Goal: Use online tool/utility

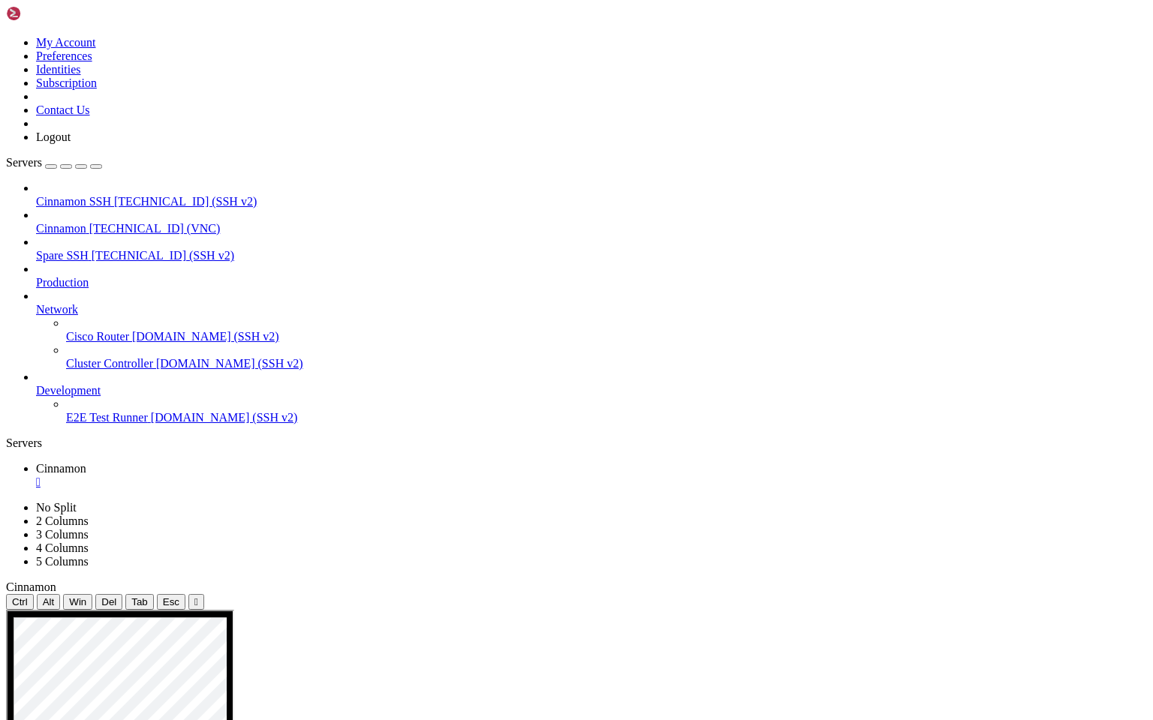
drag, startPoint x: 384, startPoint y: 946, endPoint x: 836, endPoint y: 1030, distance: 459.5
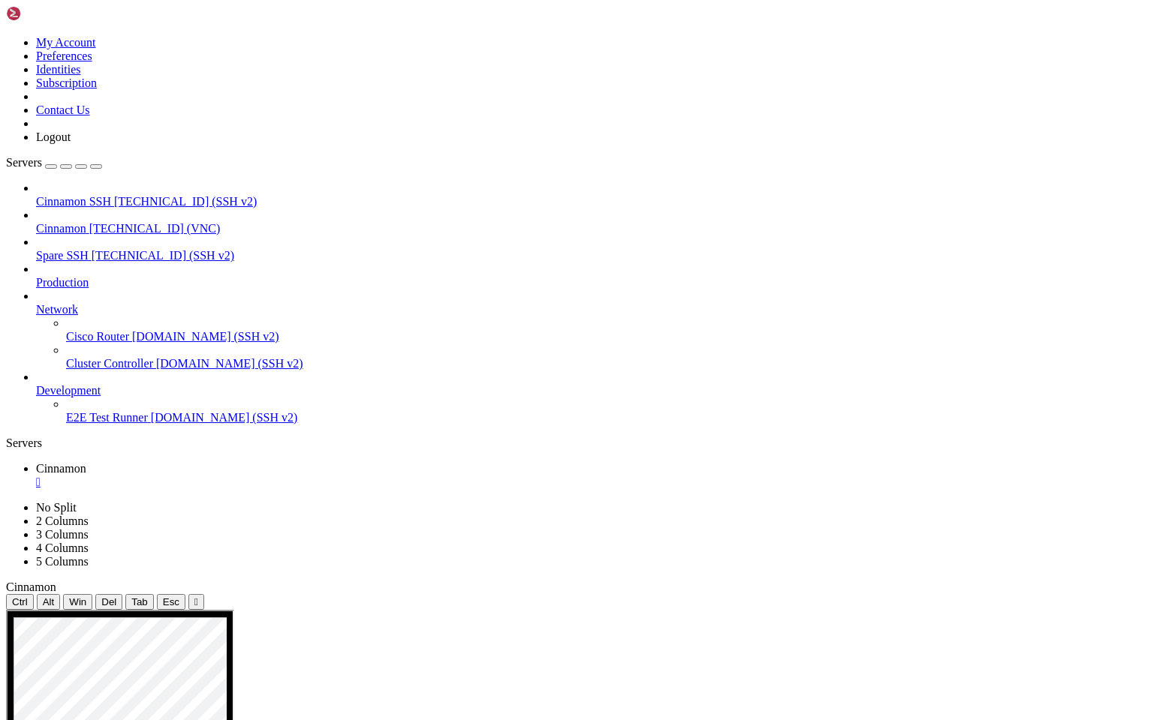
drag, startPoint x: 594, startPoint y: 1283, endPoint x: 771, endPoint y: 1259, distance: 179.5
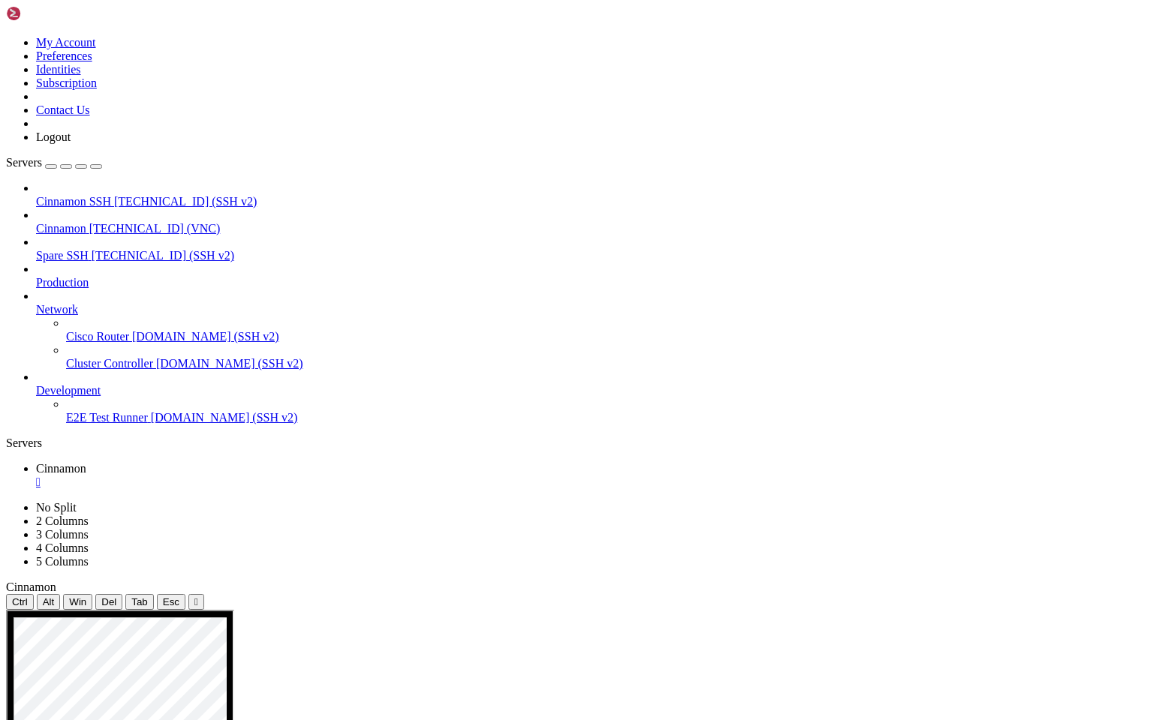
drag, startPoint x: 384, startPoint y: 990, endPoint x: 857, endPoint y: 1114, distance: 488.7
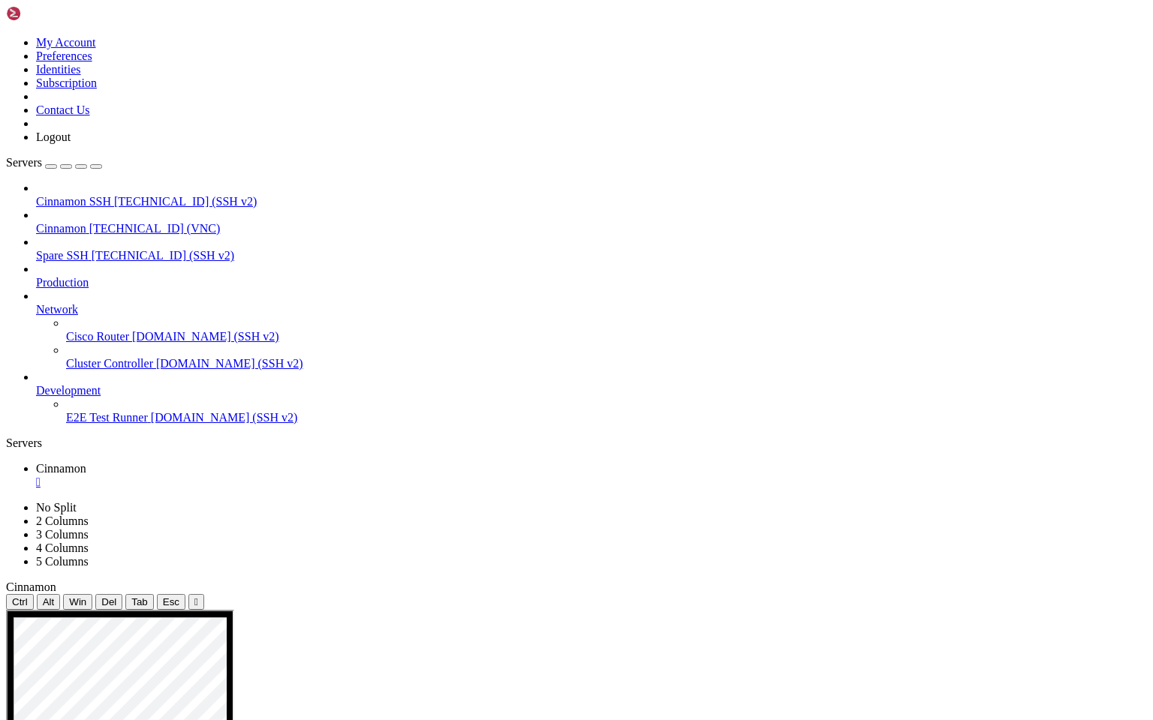
drag, startPoint x: 649, startPoint y: 1282, endPoint x: 381, endPoint y: 1262, distance: 268.7
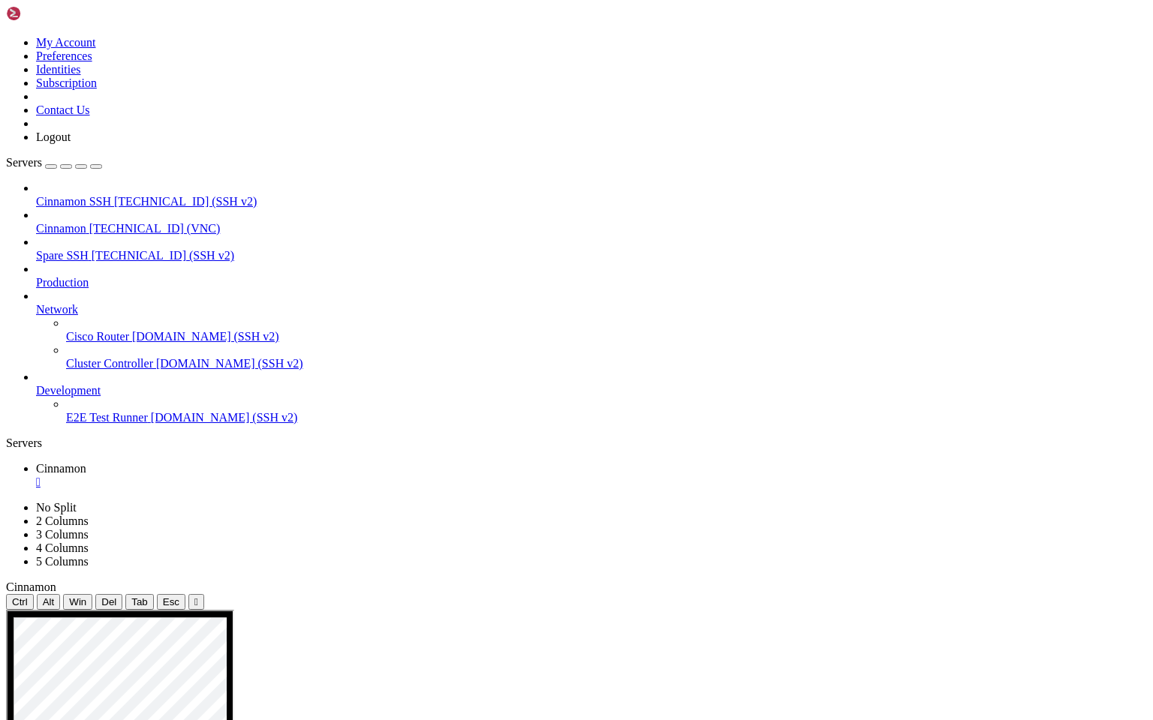
drag, startPoint x: 386, startPoint y: 964, endPoint x: 489, endPoint y: 967, distance: 102.9
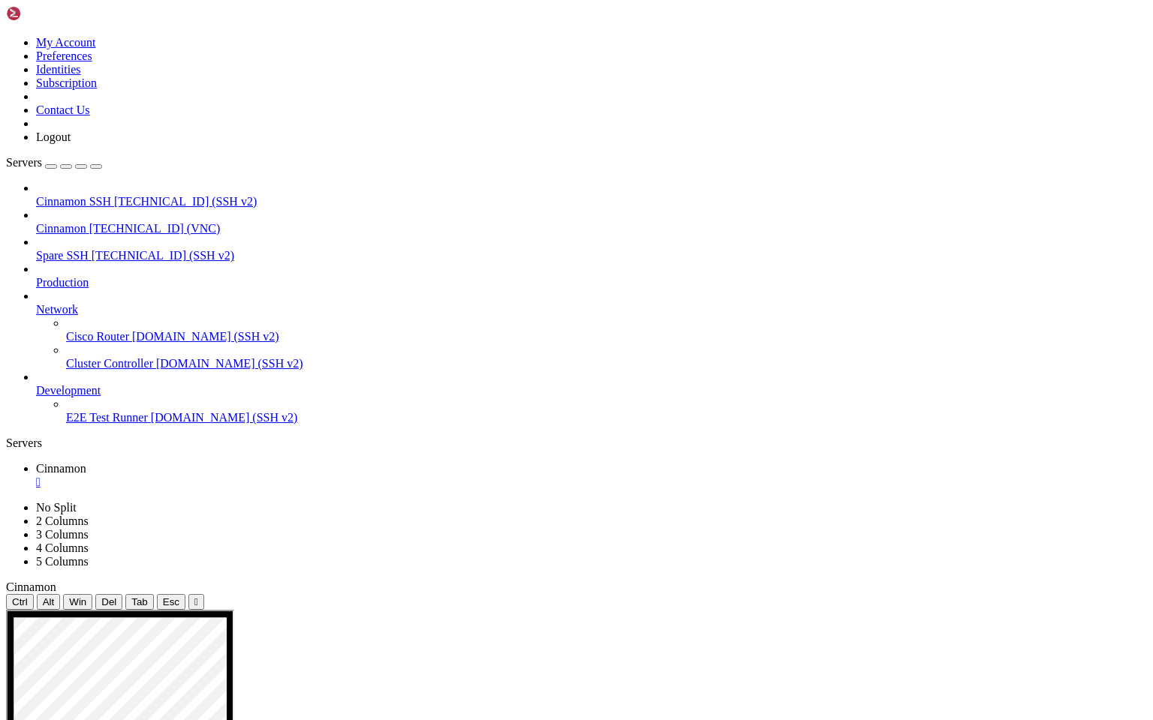
drag, startPoint x: 613, startPoint y: 967, endPoint x: 765, endPoint y: 964, distance: 152.4
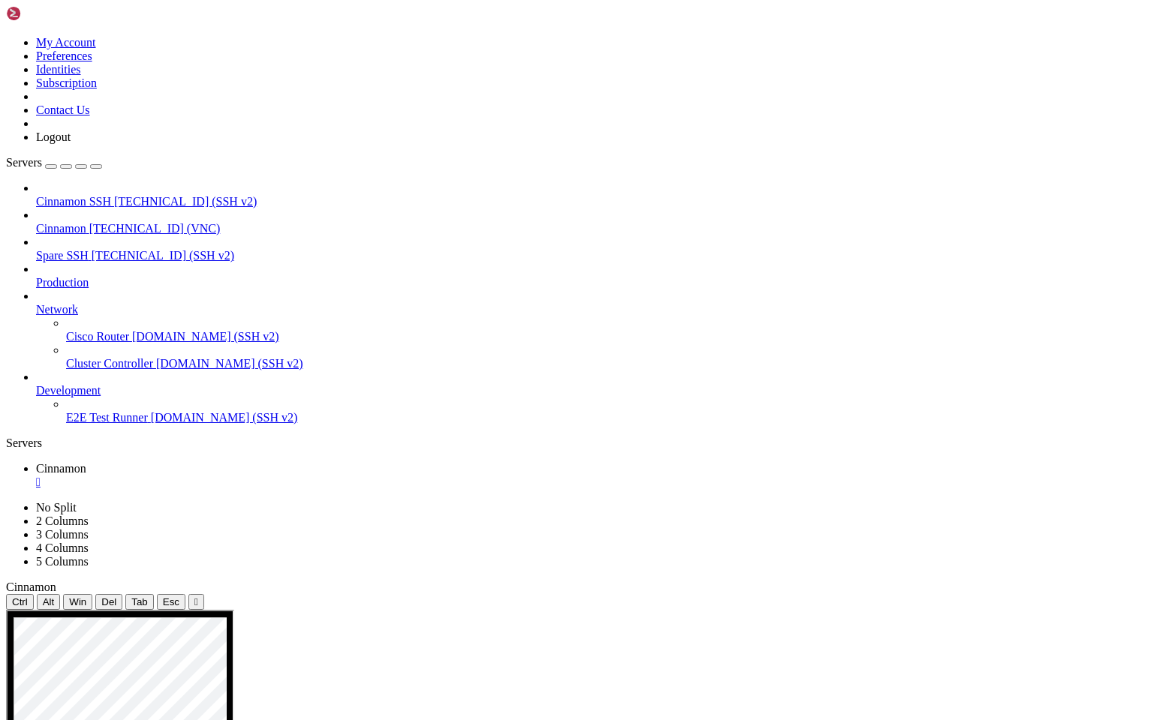
drag, startPoint x: 507, startPoint y: 964, endPoint x: 597, endPoint y: 964, distance: 90.1
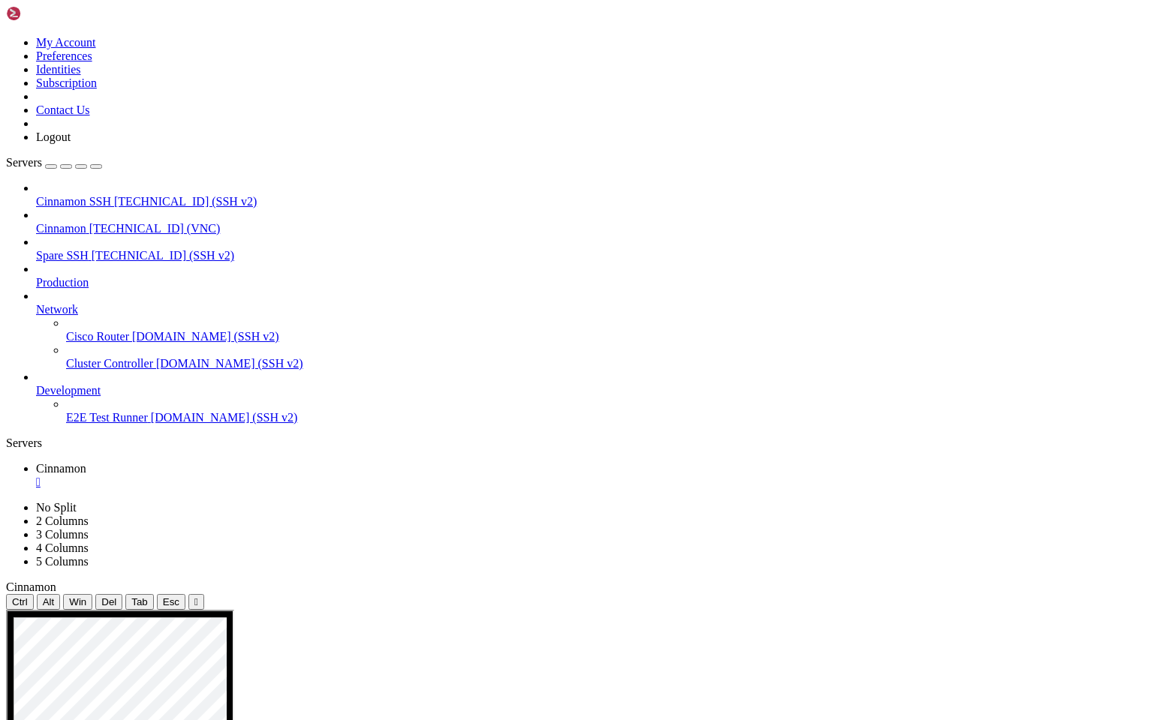
drag, startPoint x: 375, startPoint y: 1013, endPoint x: 439, endPoint y: 1014, distance: 63.8
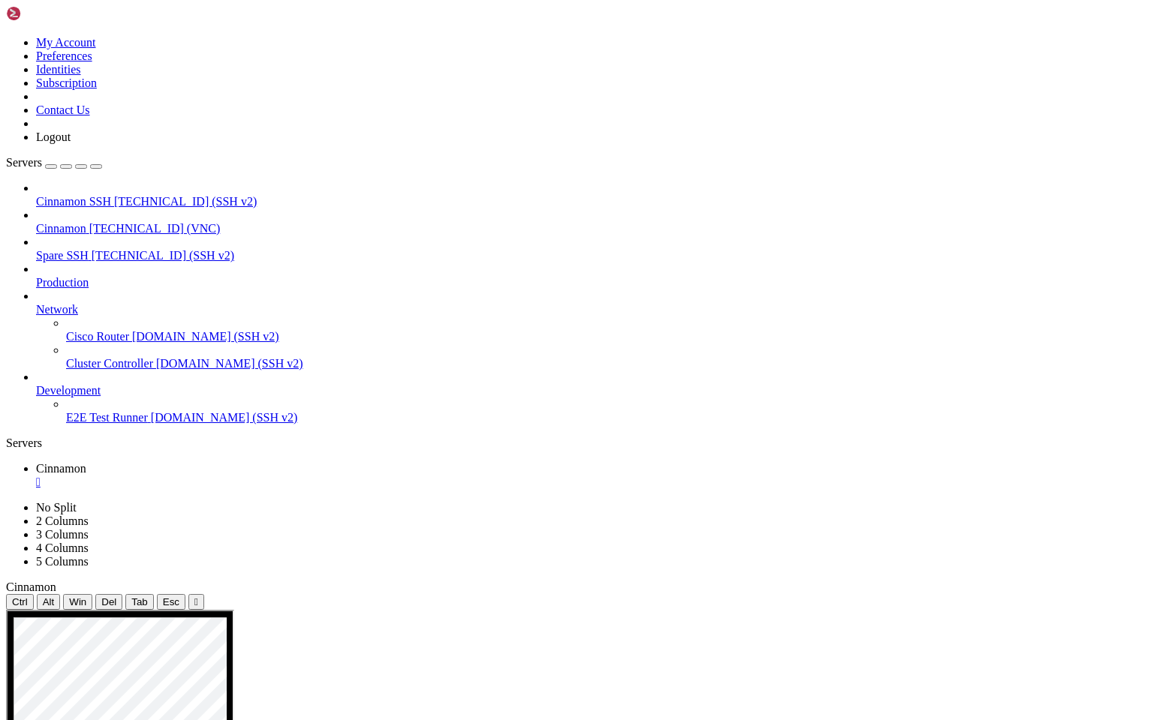
drag, startPoint x: 373, startPoint y: 1035, endPoint x: 493, endPoint y: 1242, distance: 239.4
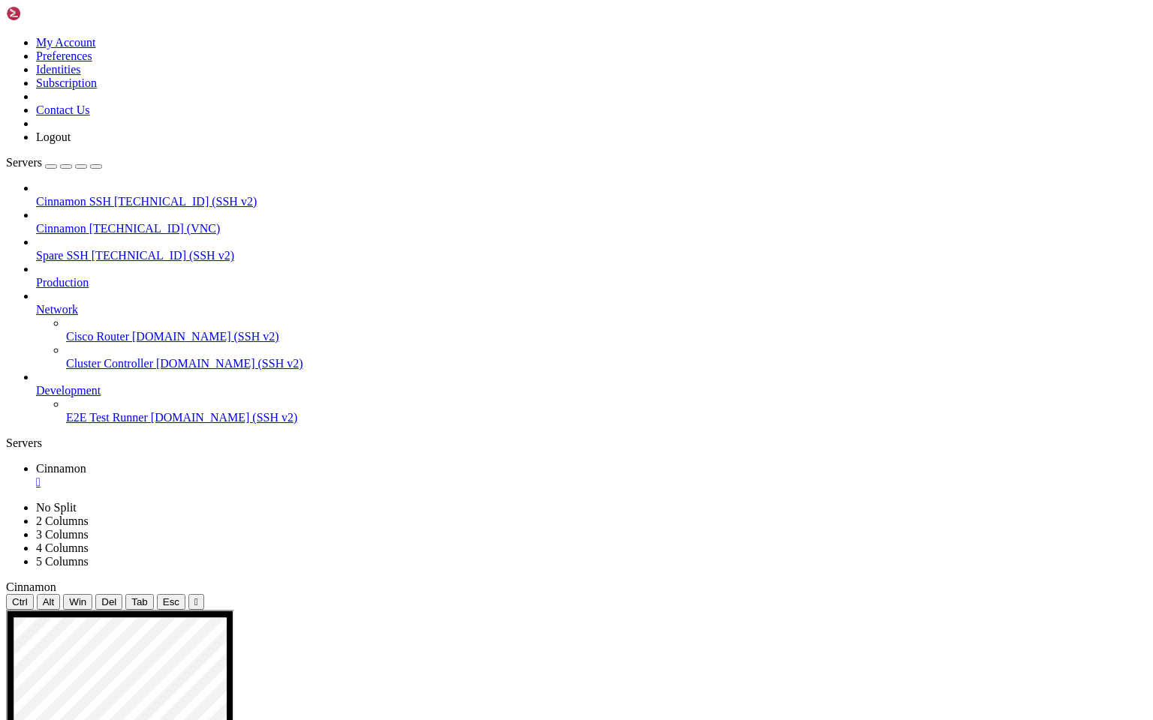
drag, startPoint x: 69, startPoint y: 924, endPoint x: 94, endPoint y: 940, distance: 29.8
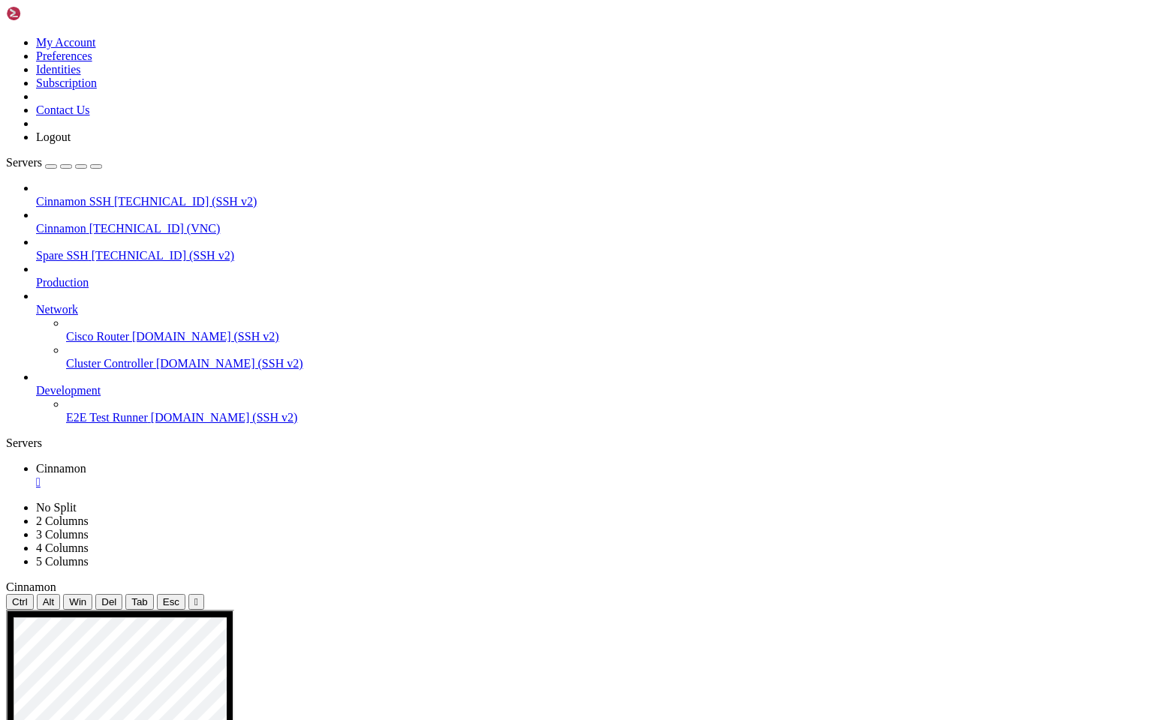
drag, startPoint x: 87, startPoint y: 881, endPoint x: 182, endPoint y: 885, distance: 94.6
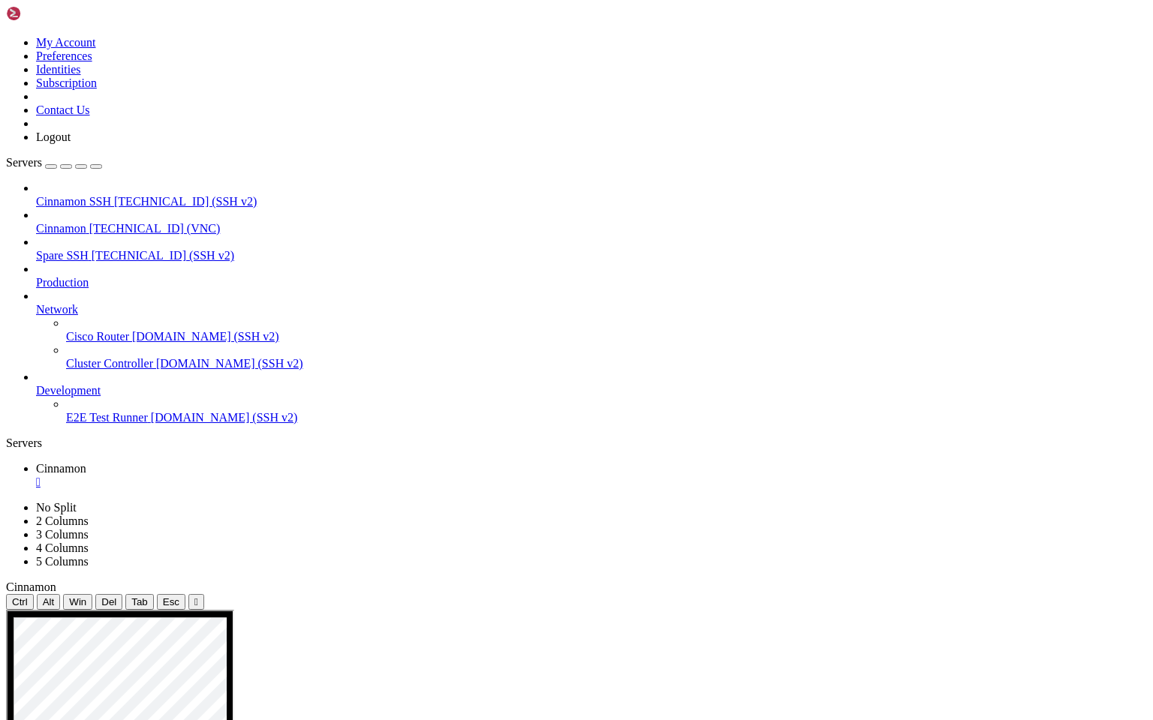
drag, startPoint x: 68, startPoint y: 856, endPoint x: 117, endPoint y: 874, distance: 52.0
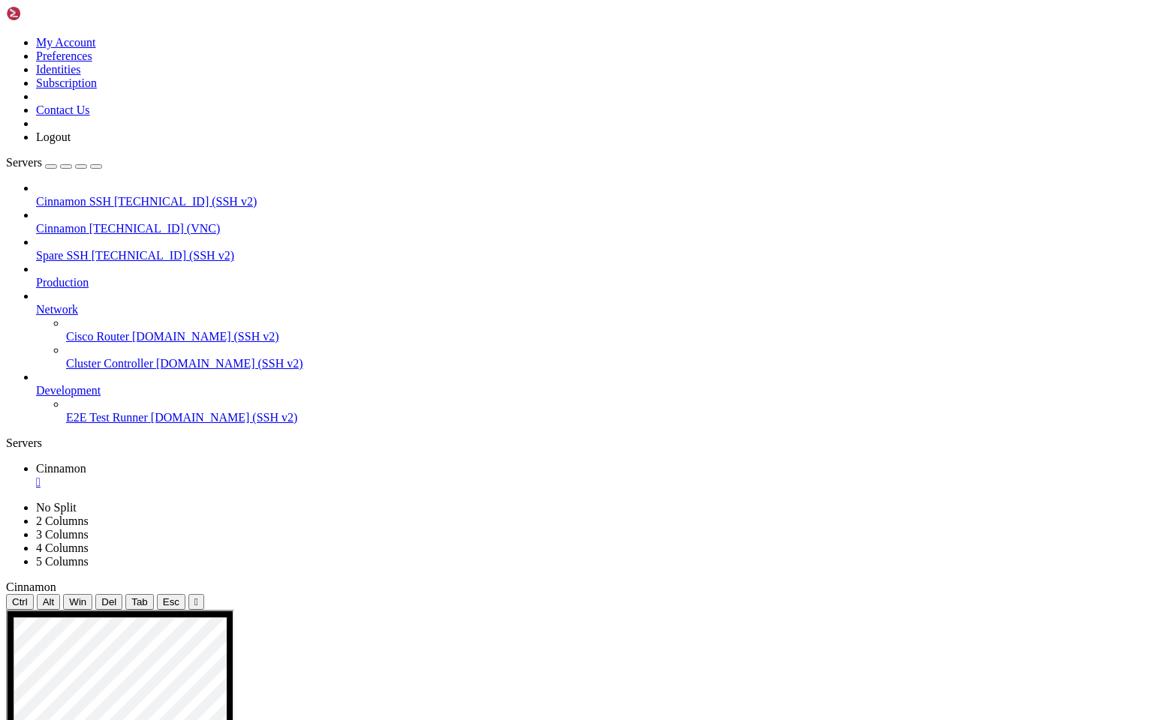
drag, startPoint x: 71, startPoint y: 885, endPoint x: 122, endPoint y: 958, distance: 89.9
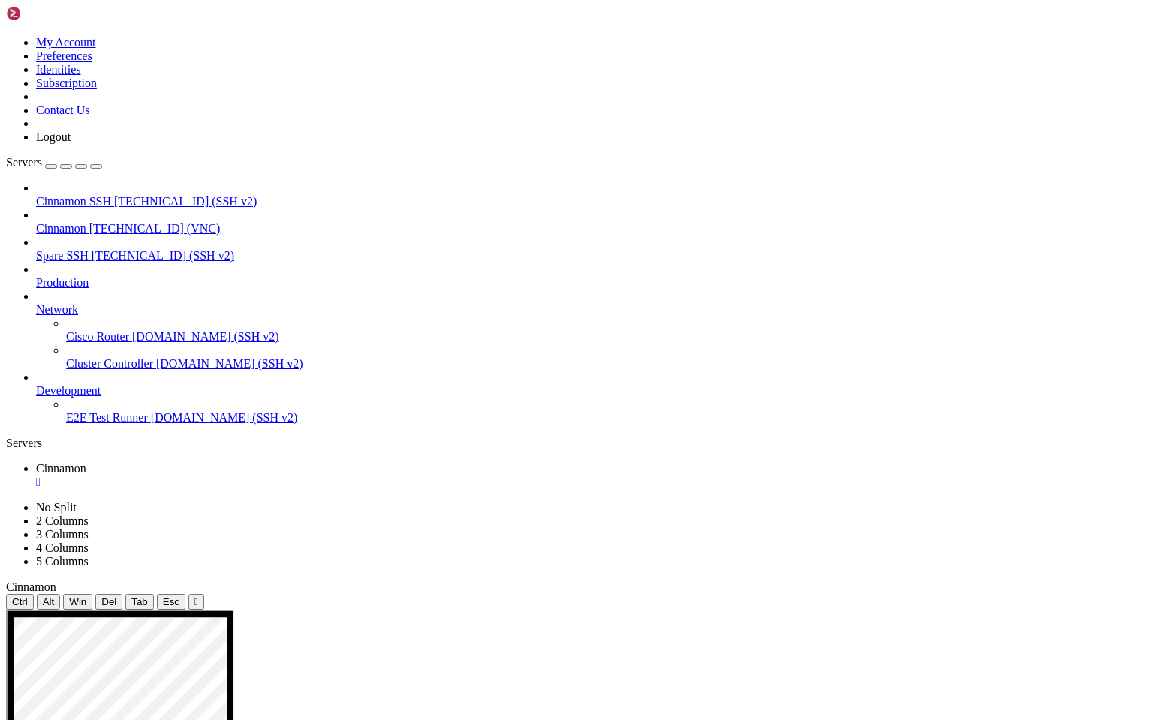
drag, startPoint x: 66, startPoint y: 980, endPoint x: 206, endPoint y: 985, distance: 140.4
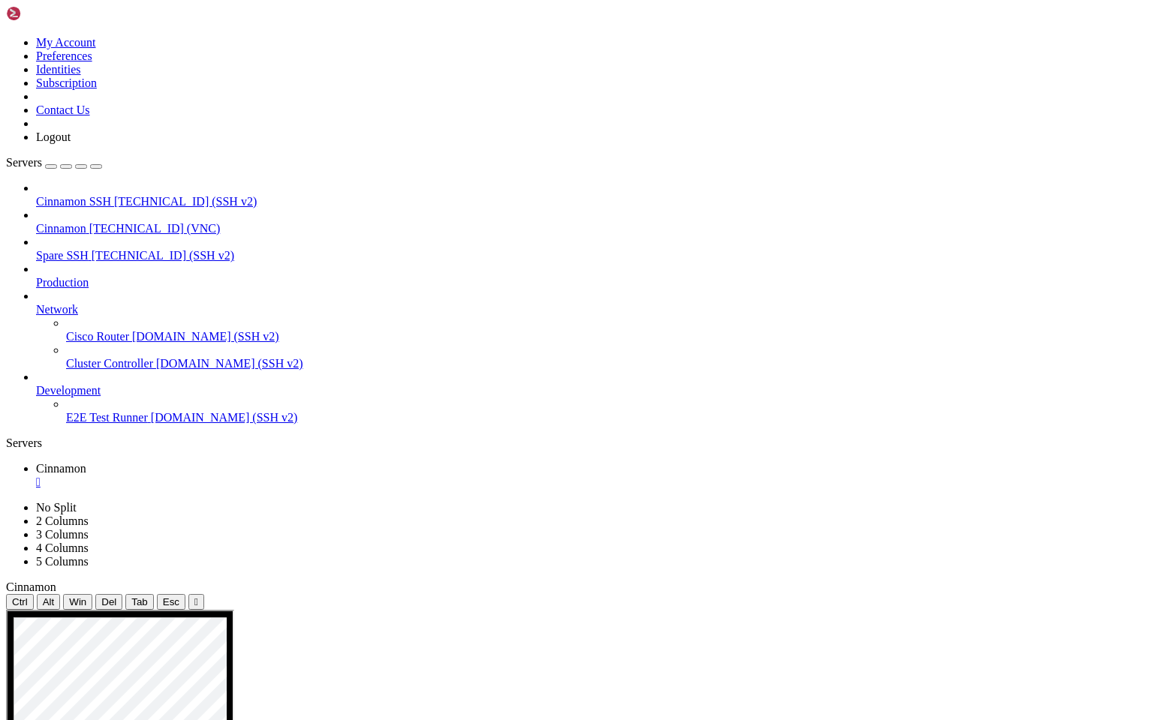
drag, startPoint x: 420, startPoint y: 896, endPoint x: 525, endPoint y: 898, distance: 105.1
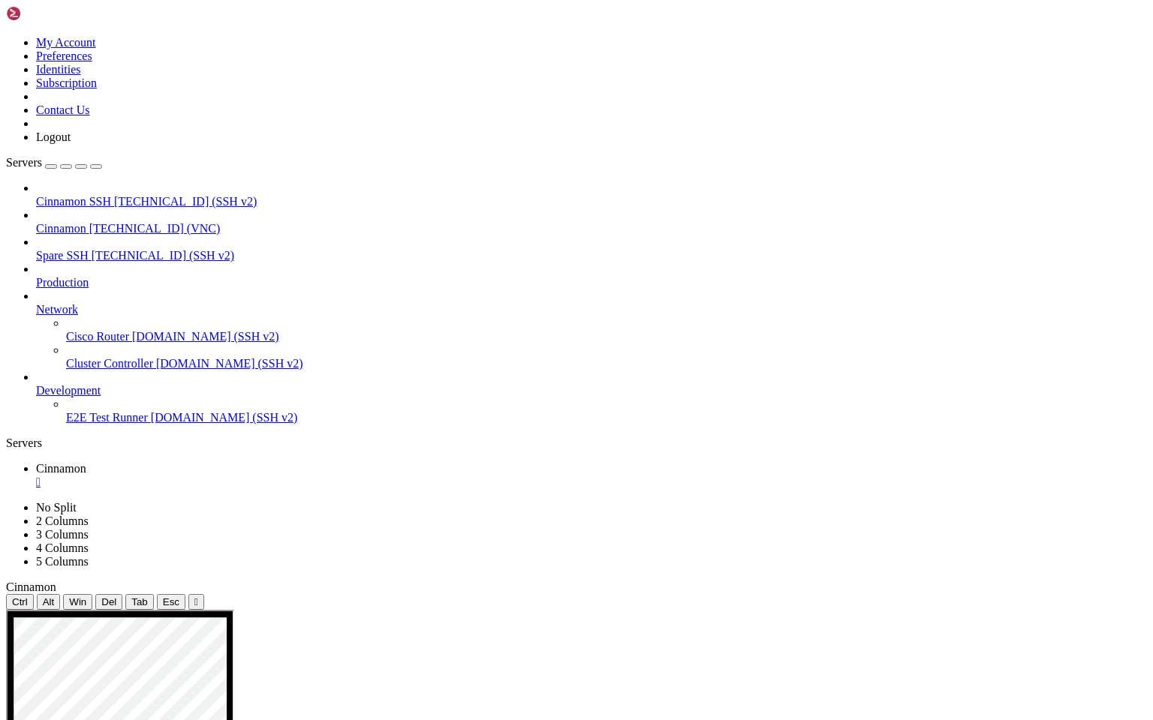
drag, startPoint x: 421, startPoint y: 923, endPoint x: 616, endPoint y: 922, distance: 195.1
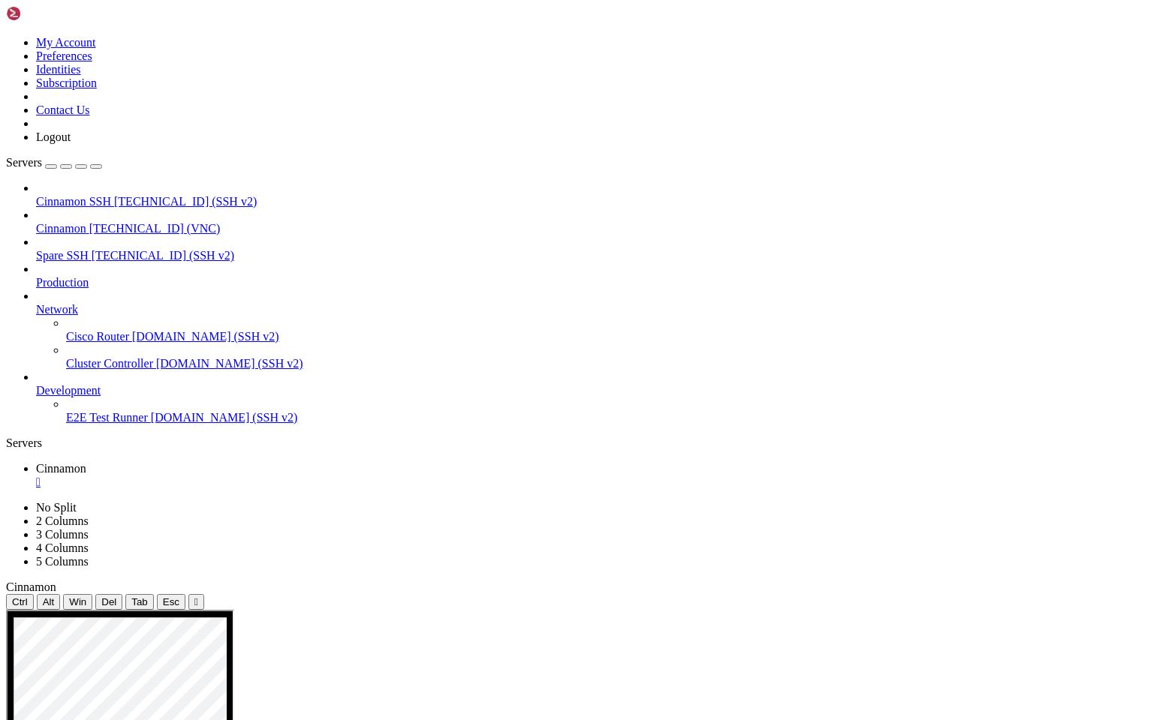
drag, startPoint x: 423, startPoint y: 922, endPoint x: 615, endPoint y: 923, distance: 191.4
